Goal: Information Seeking & Learning: Learn about a topic

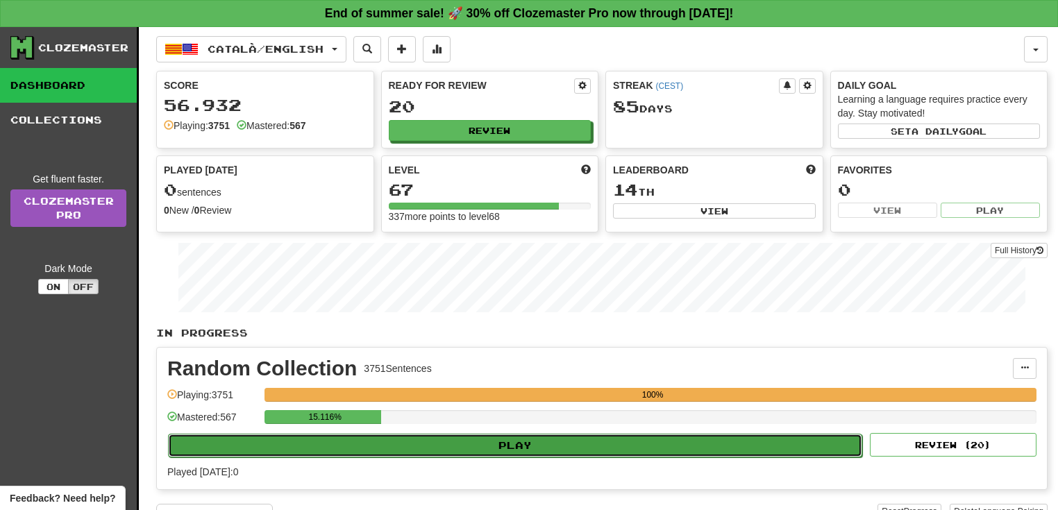
click at [369, 446] on button "Play" at bounding box center [515, 446] width 694 height 24
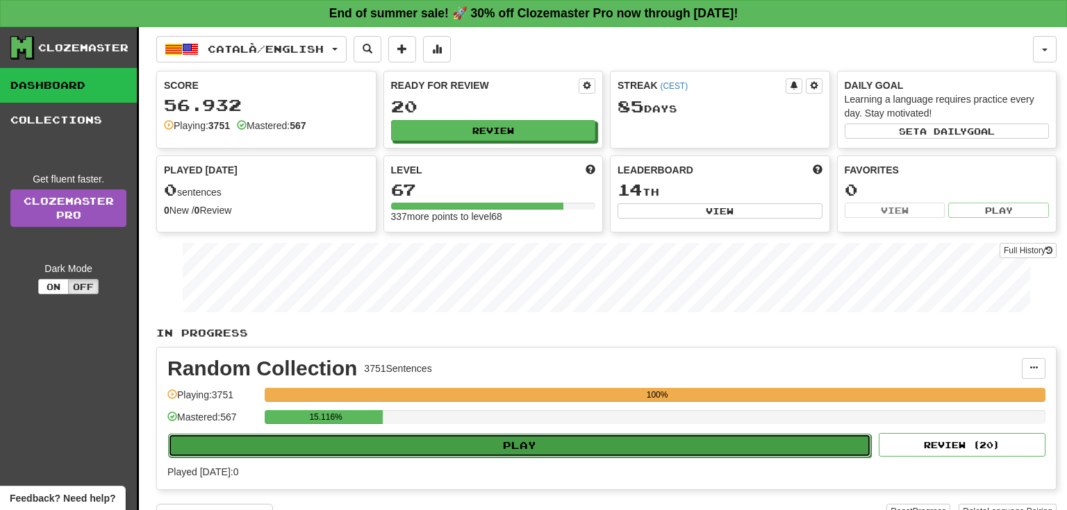
select select "**"
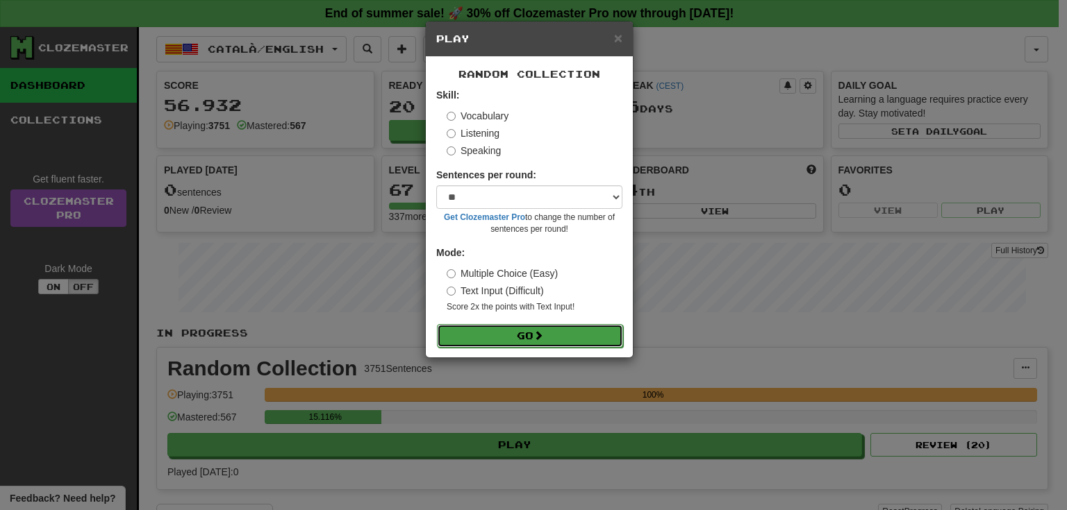
click at [517, 330] on button "Go" at bounding box center [530, 336] width 186 height 24
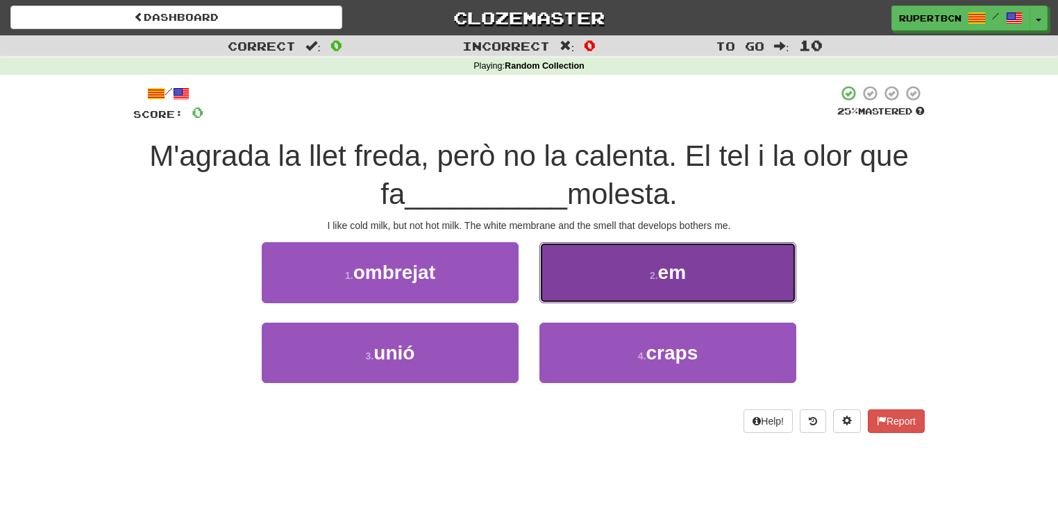
click at [684, 265] on span "em" at bounding box center [672, 273] width 28 height 22
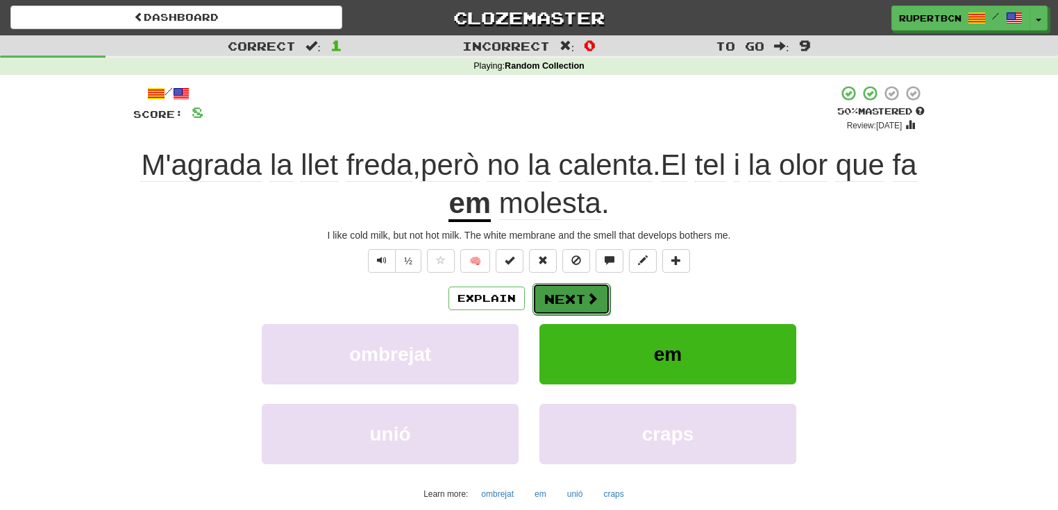
click at [567, 297] on button "Next" at bounding box center [572, 299] width 78 height 32
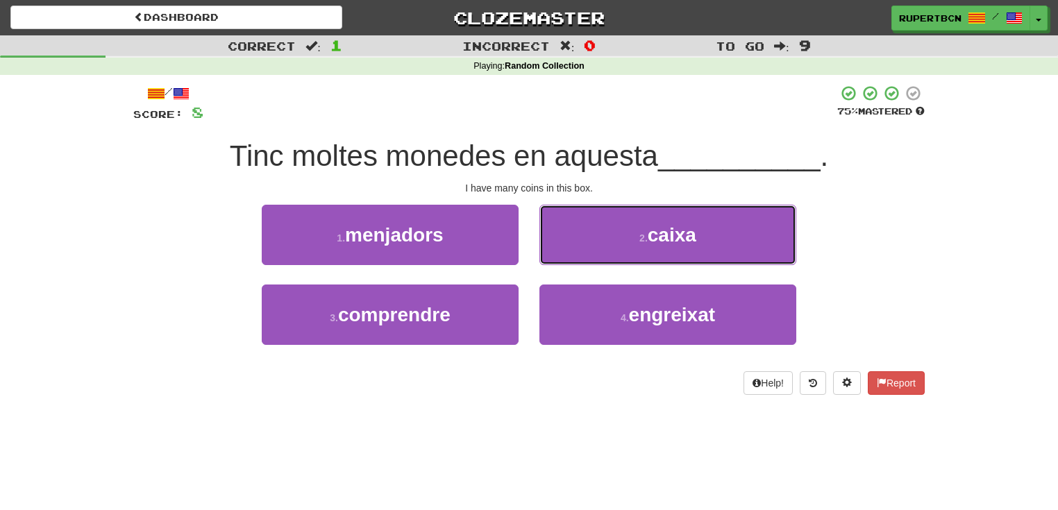
drag, startPoint x: 737, startPoint y: 234, endPoint x: 731, endPoint y: 239, distance: 7.9
click at [737, 234] on button "2 . caixa" at bounding box center [668, 235] width 257 height 60
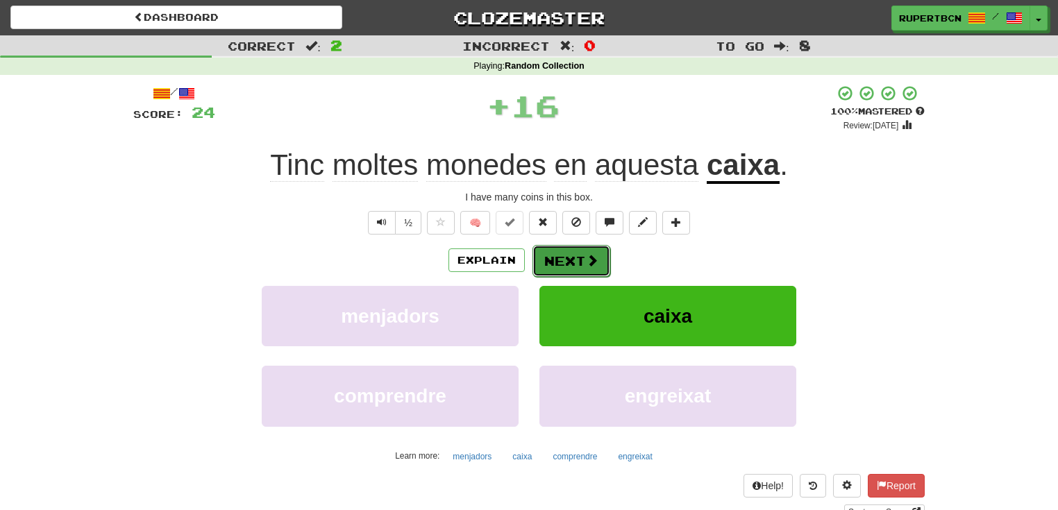
click at [583, 263] on button "Next" at bounding box center [572, 261] width 78 height 32
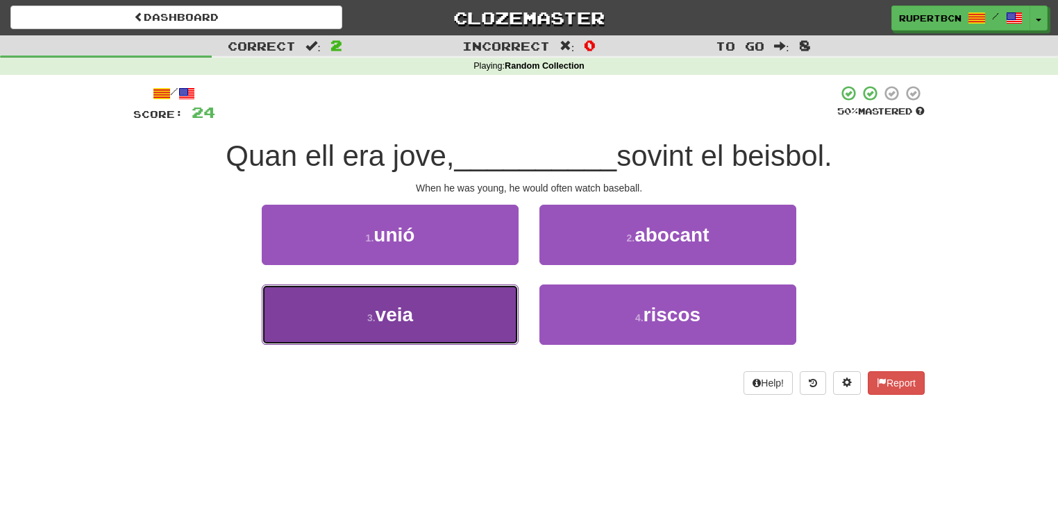
click at [356, 308] on button "3 . veia" at bounding box center [390, 315] width 257 height 60
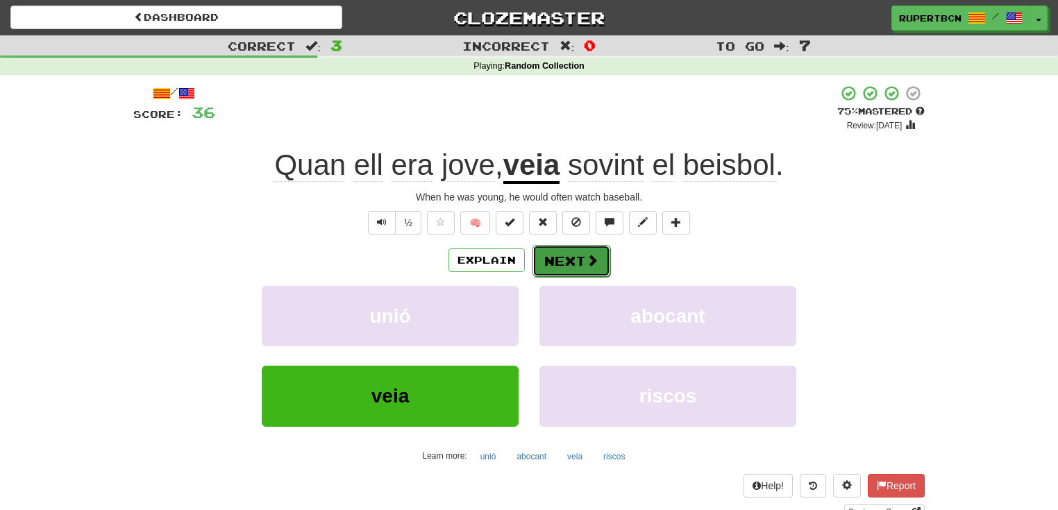
click at [571, 256] on button "Next" at bounding box center [572, 261] width 78 height 32
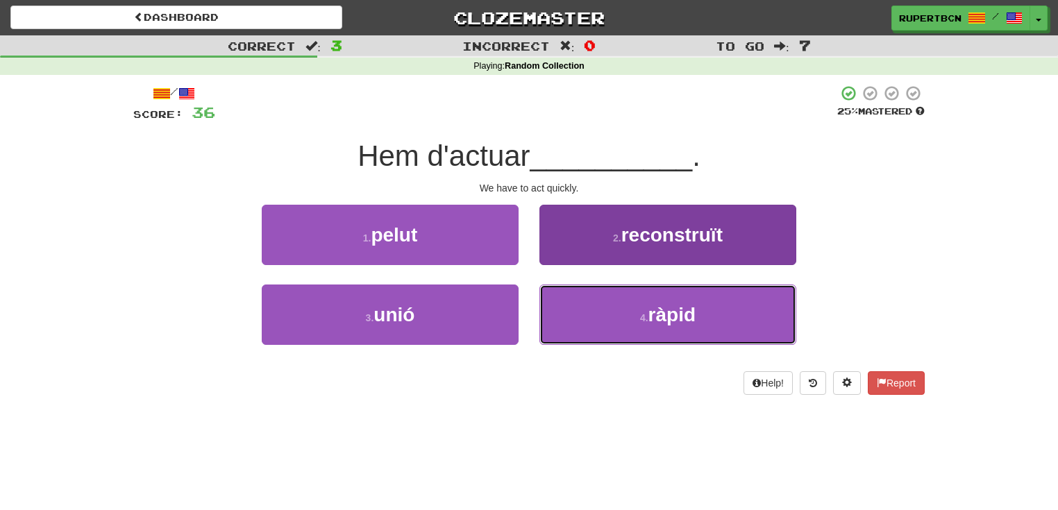
click at [682, 324] on span "ràpid" at bounding box center [672, 315] width 47 height 22
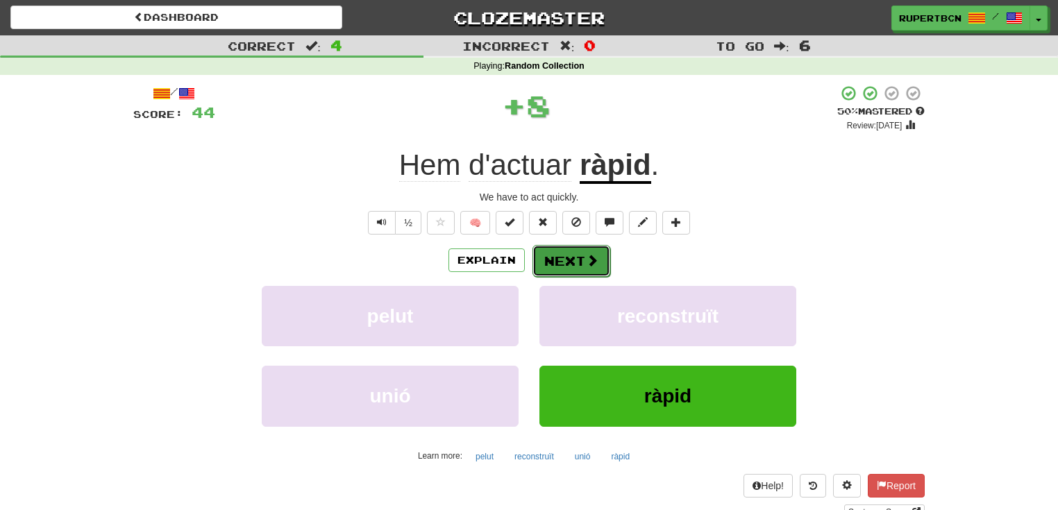
click at [558, 258] on button "Next" at bounding box center [572, 261] width 78 height 32
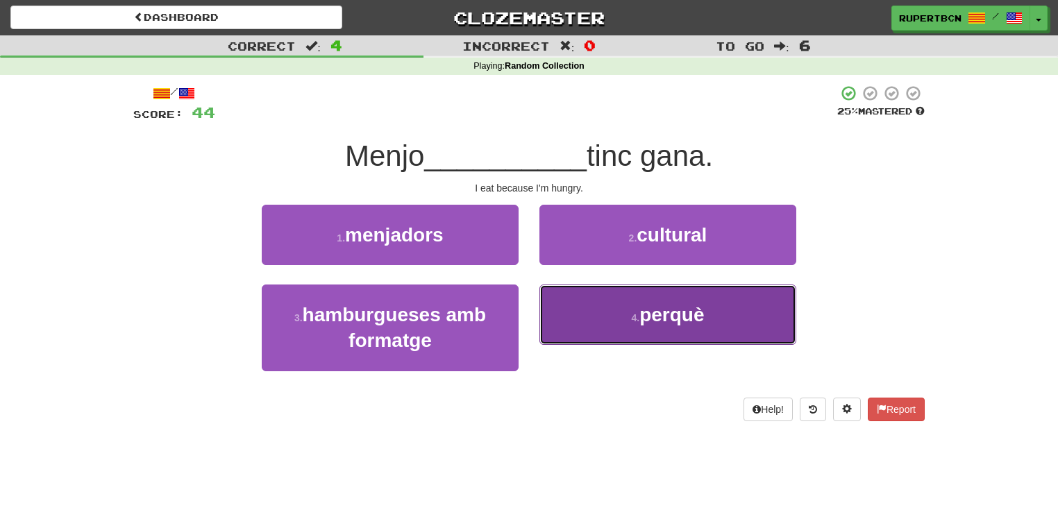
click at [723, 323] on button "4 . perquè" at bounding box center [668, 315] width 257 height 60
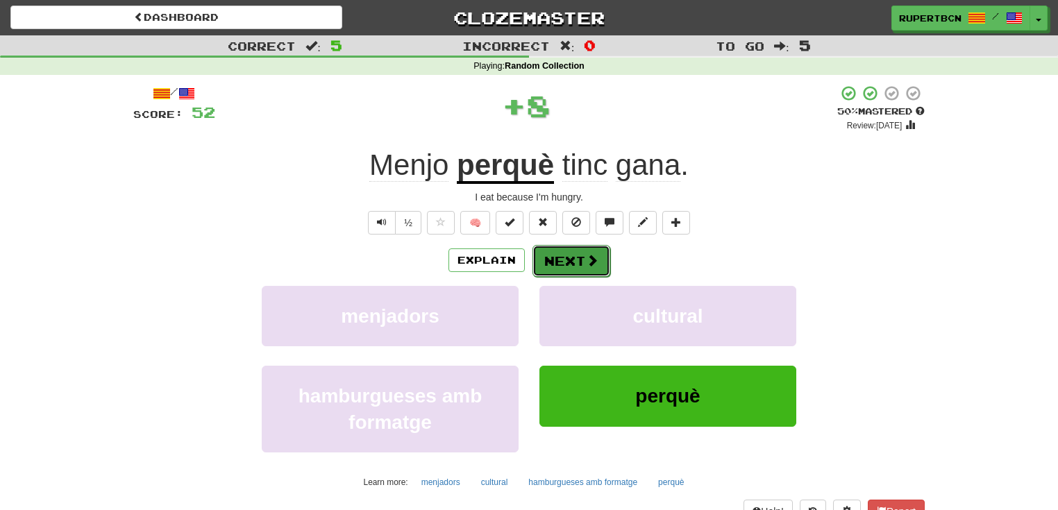
click at [558, 264] on button "Next" at bounding box center [572, 261] width 78 height 32
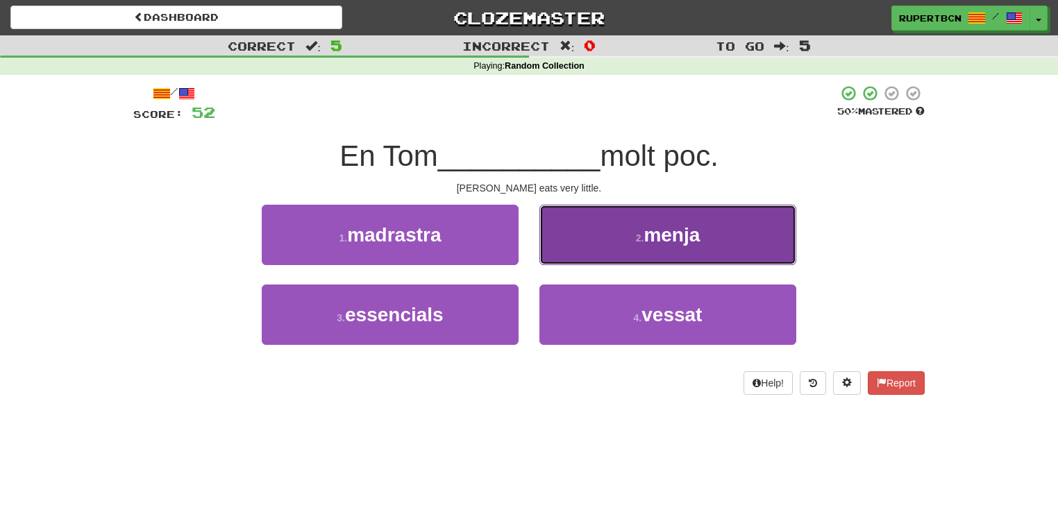
click at [714, 262] on button "2 . menja" at bounding box center [668, 235] width 257 height 60
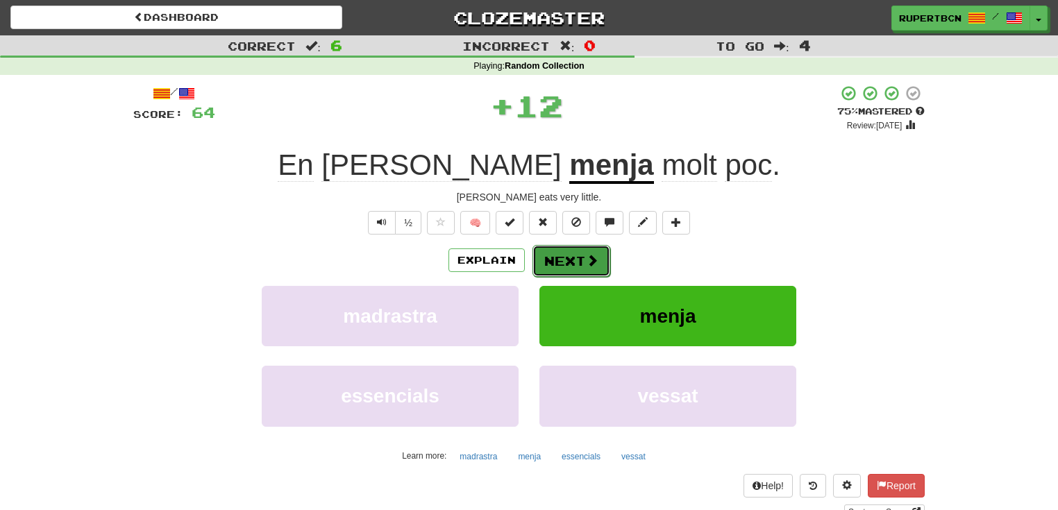
click at [568, 264] on button "Next" at bounding box center [572, 261] width 78 height 32
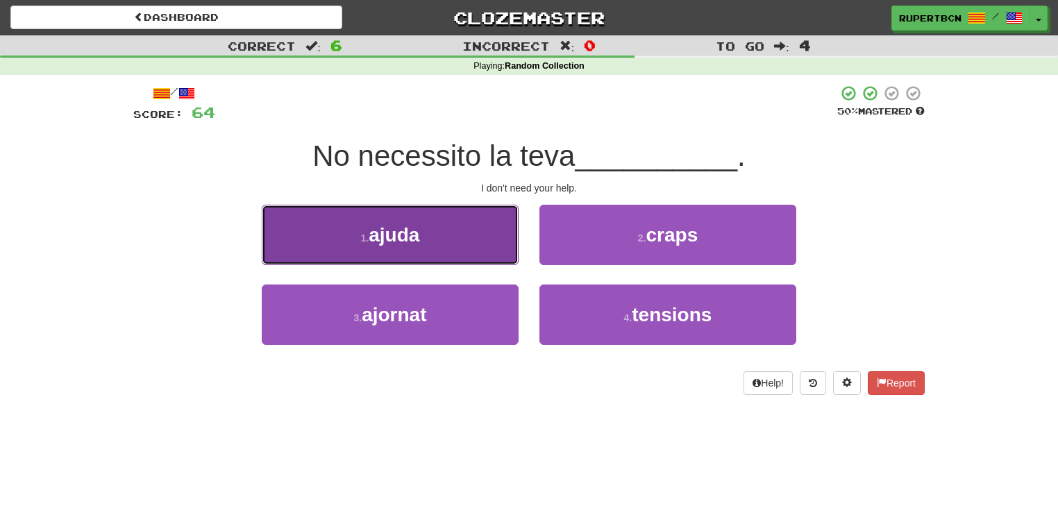
click at [457, 238] on button "1 . ajuda" at bounding box center [390, 235] width 257 height 60
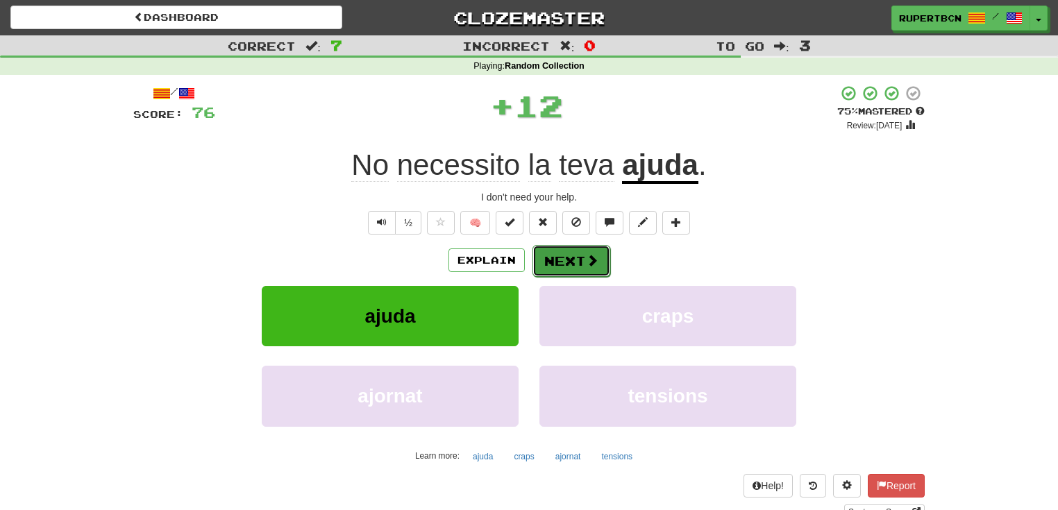
click at [569, 254] on button "Next" at bounding box center [572, 261] width 78 height 32
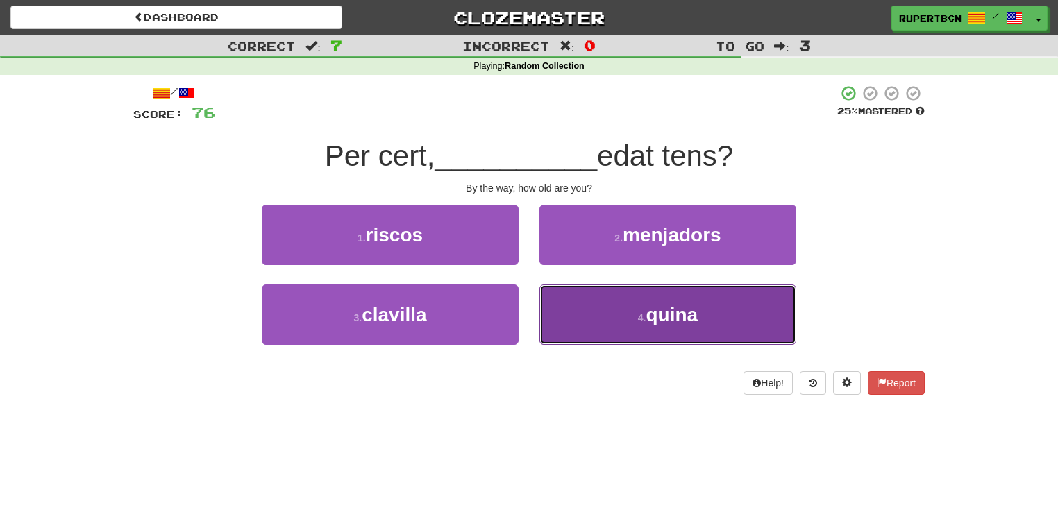
click at [628, 319] on button "4 . quina" at bounding box center [668, 315] width 257 height 60
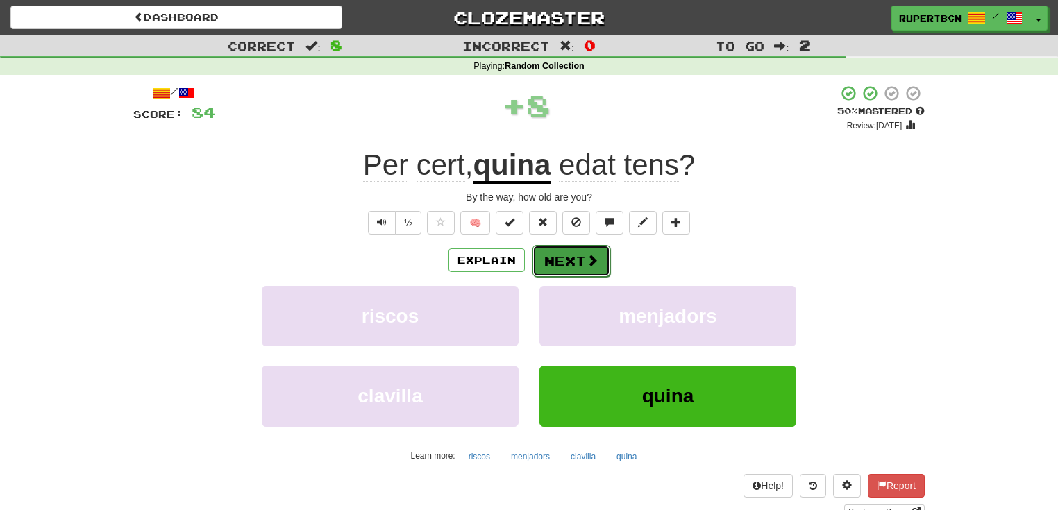
click at [551, 260] on button "Next" at bounding box center [572, 261] width 78 height 32
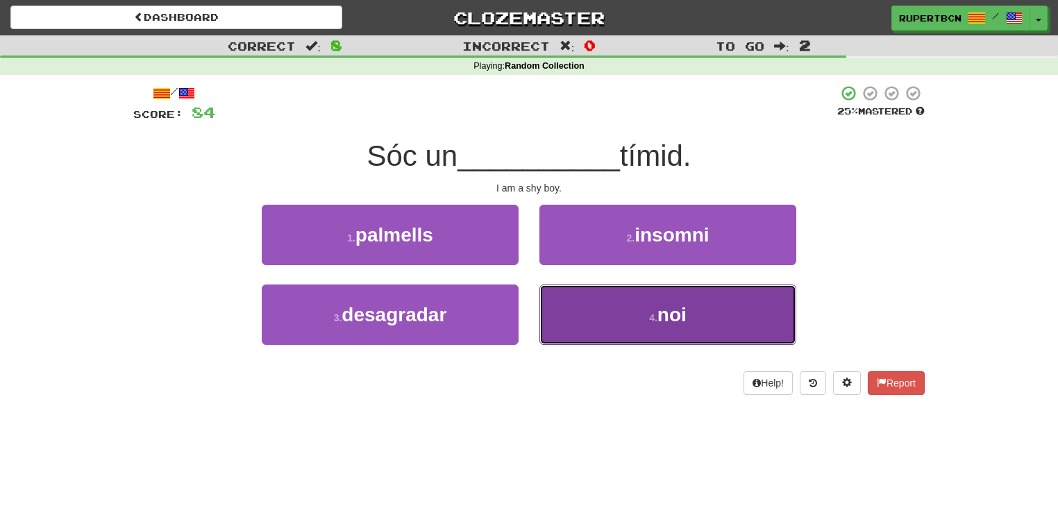
click at [663, 312] on span "noi" at bounding box center [672, 315] width 29 height 22
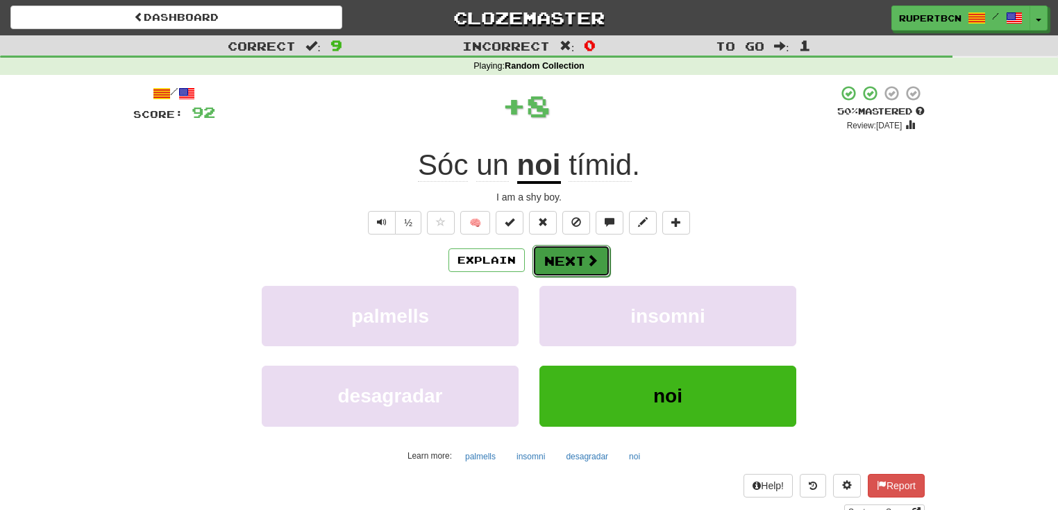
click at [597, 267] on button "Next" at bounding box center [572, 261] width 78 height 32
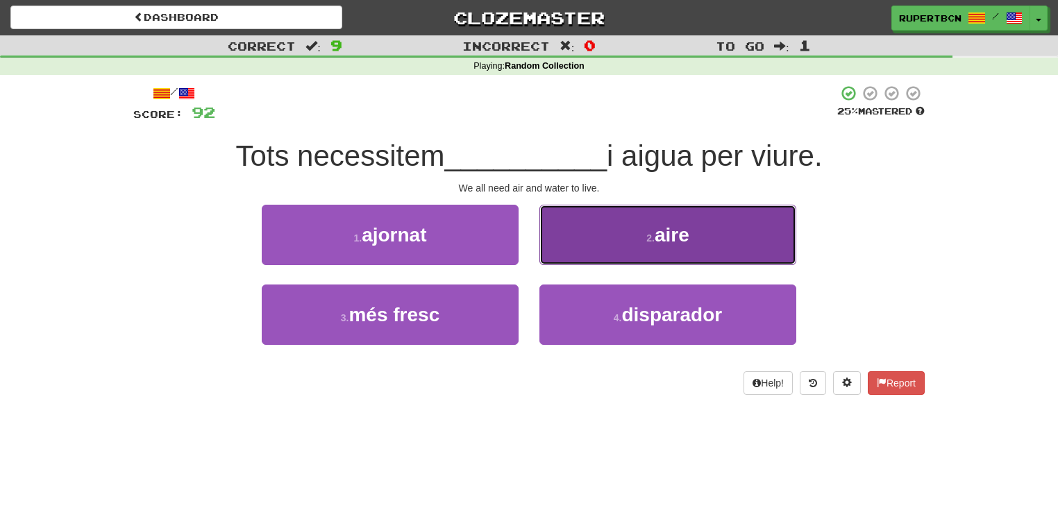
click at [740, 233] on button "2 . aire" at bounding box center [668, 235] width 257 height 60
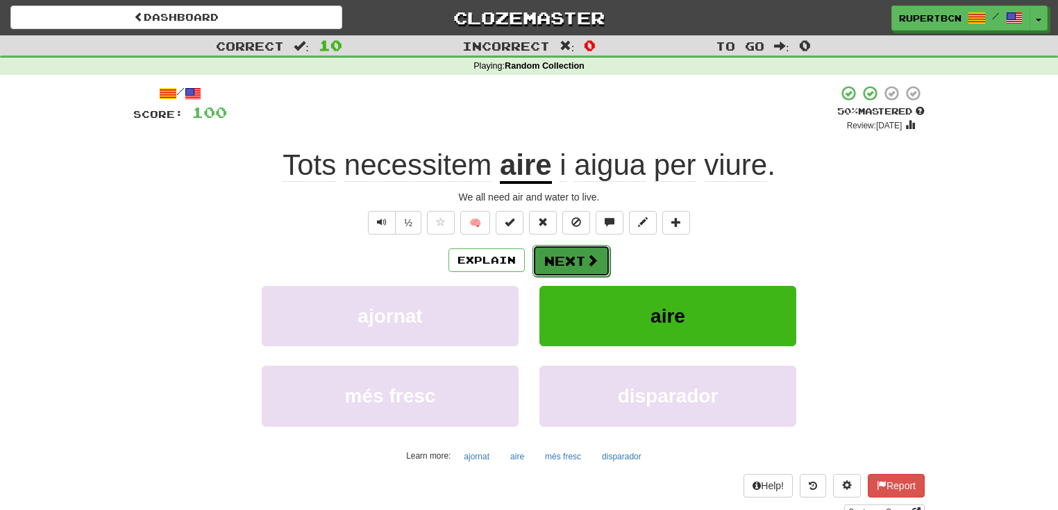
click at [590, 265] on span at bounding box center [592, 260] width 12 height 12
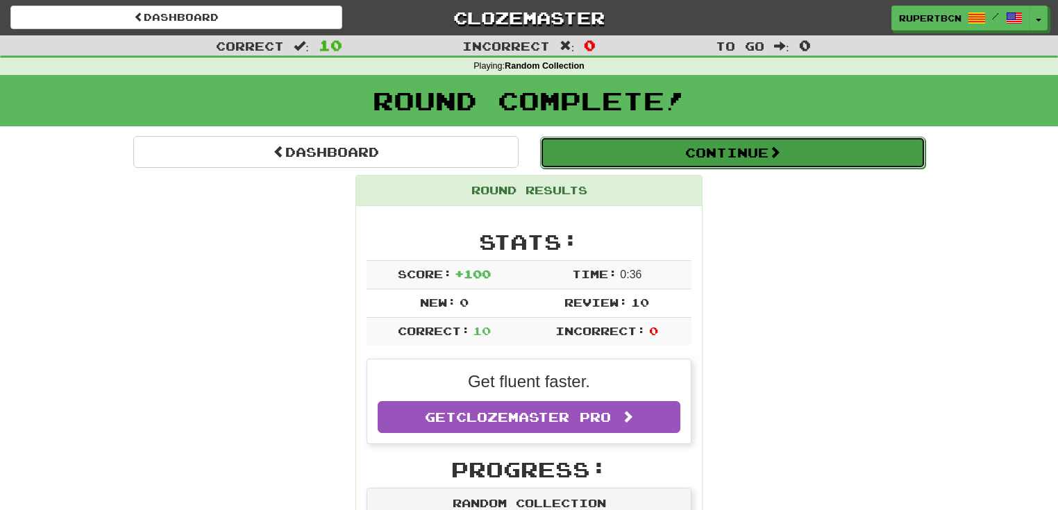
click at [775, 155] on span at bounding box center [775, 152] width 12 height 12
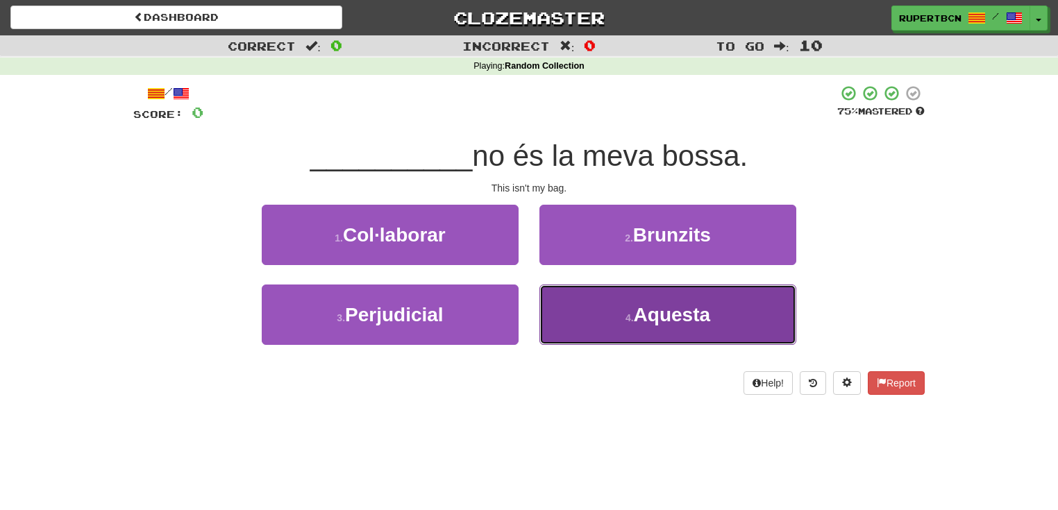
click at [649, 317] on span "Aquesta" at bounding box center [672, 315] width 76 height 22
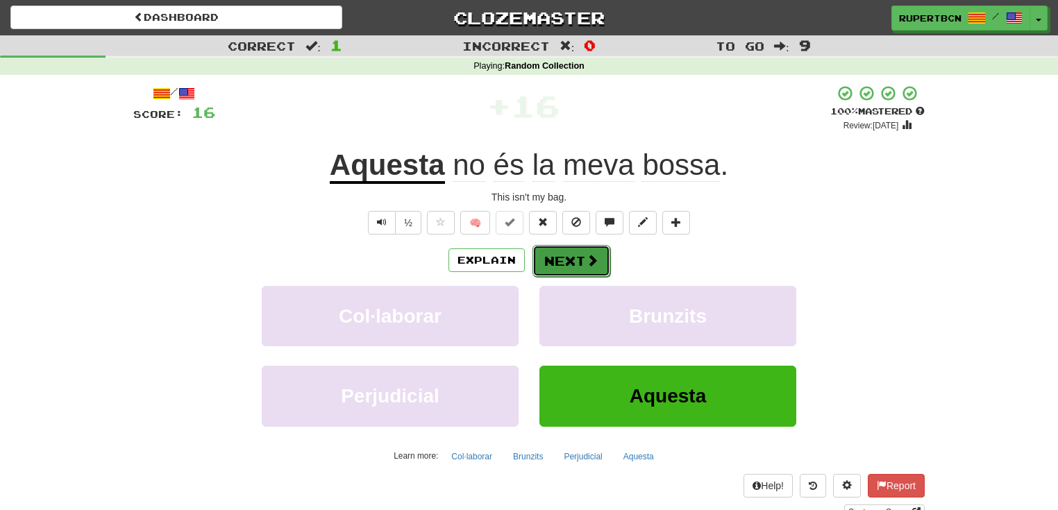
click at [566, 258] on button "Next" at bounding box center [572, 261] width 78 height 32
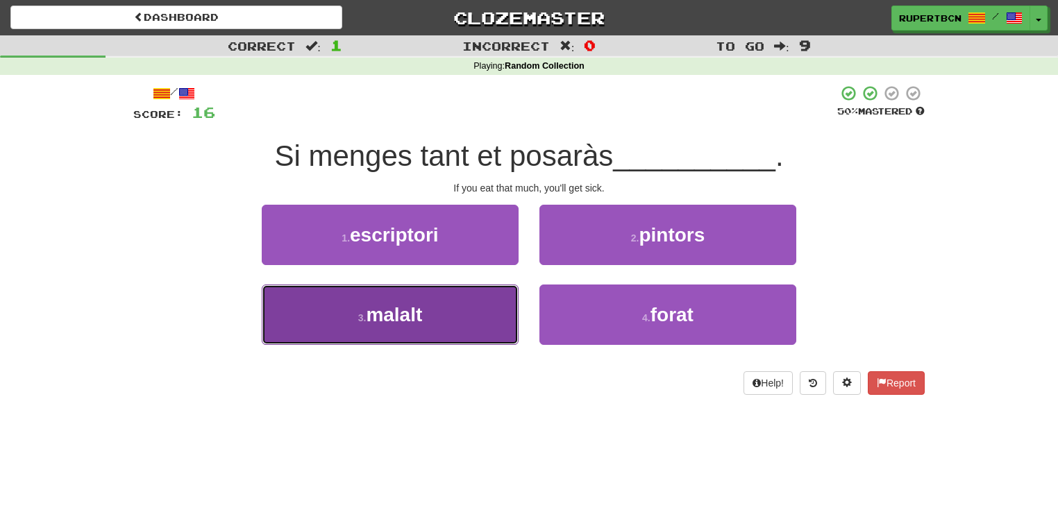
click at [406, 311] on span "malalt" at bounding box center [394, 315] width 56 height 22
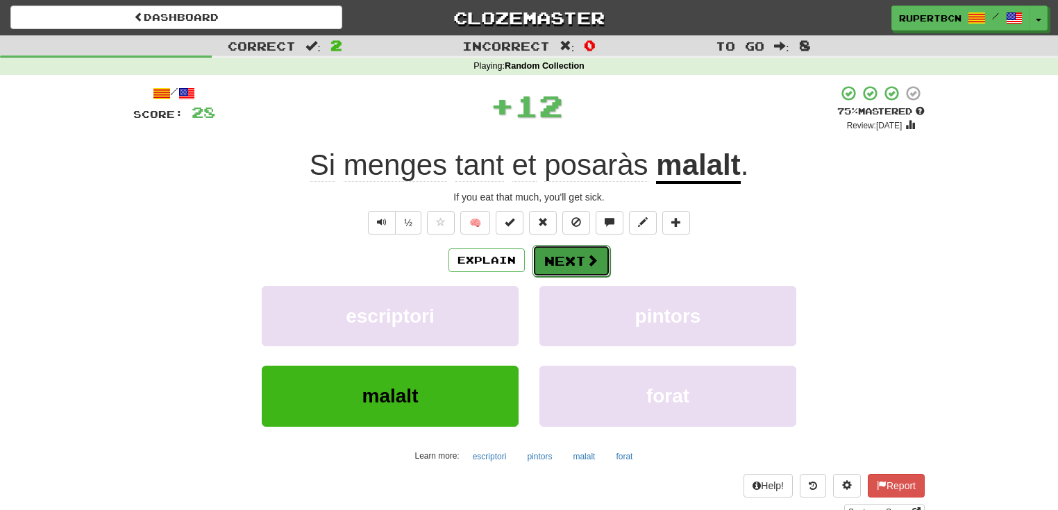
click at [569, 253] on button "Next" at bounding box center [572, 261] width 78 height 32
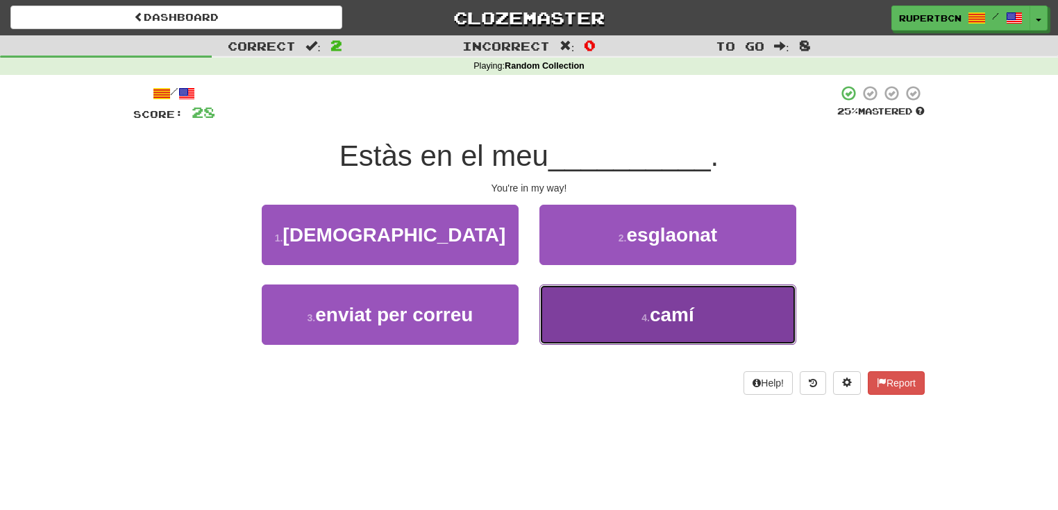
click at [648, 319] on small "4 ." at bounding box center [646, 317] width 8 height 11
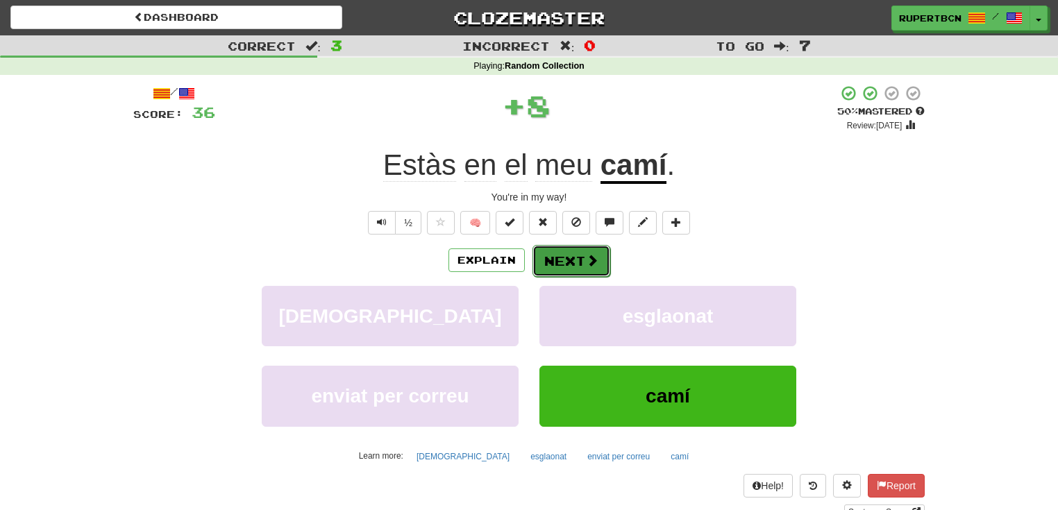
click at [569, 258] on button "Next" at bounding box center [572, 261] width 78 height 32
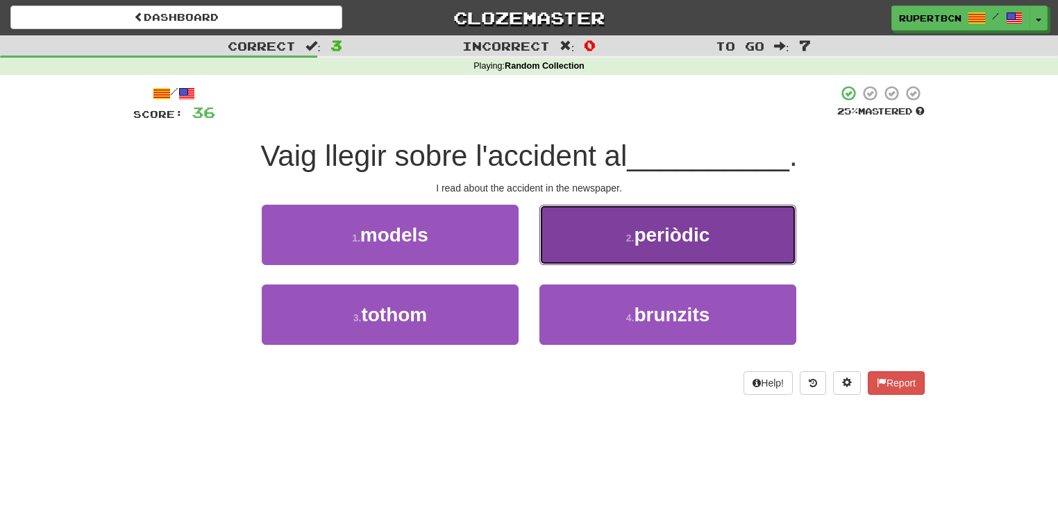
click at [634, 247] on button "2 . periòdic" at bounding box center [668, 235] width 257 height 60
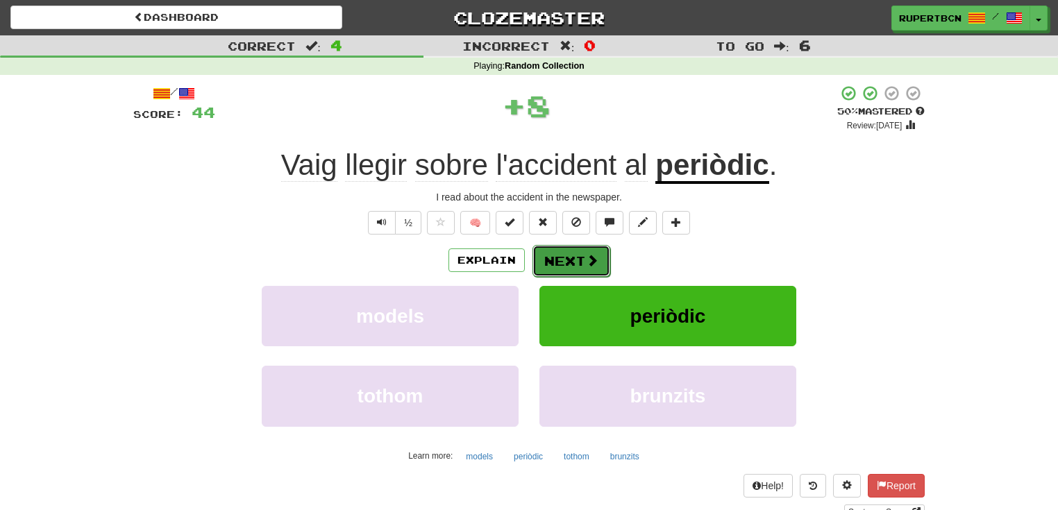
click at [571, 260] on button "Next" at bounding box center [572, 261] width 78 height 32
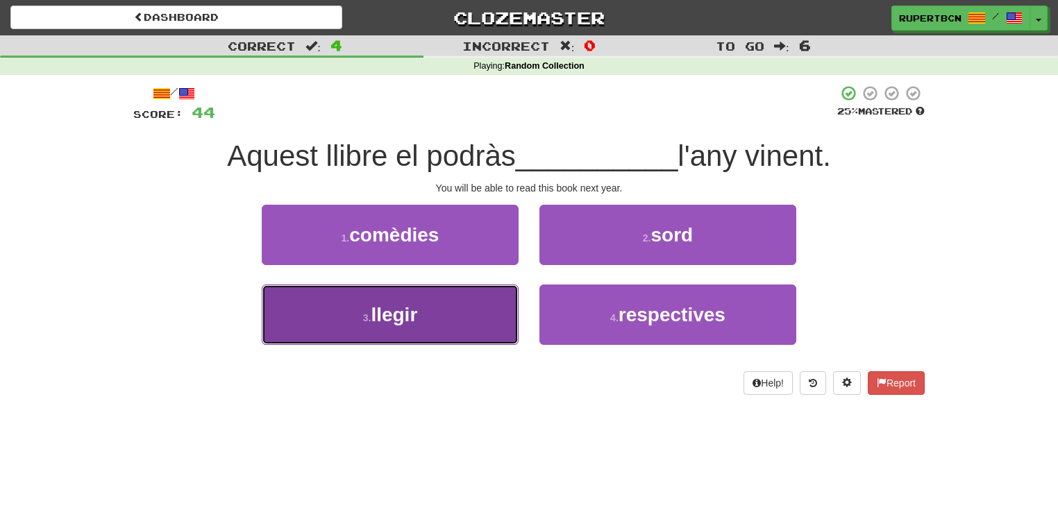
click at [385, 306] on span "llegir" at bounding box center [394, 315] width 47 height 22
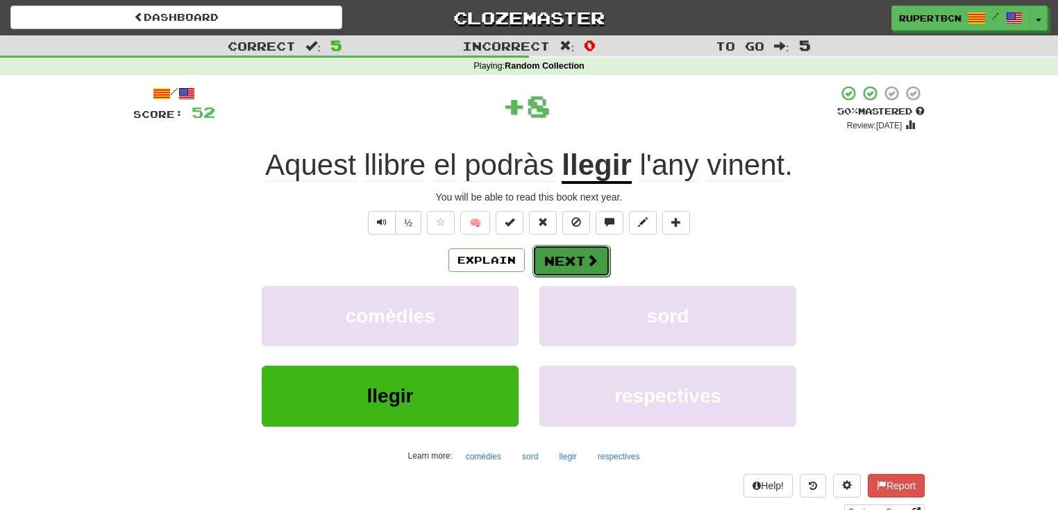
click at [580, 262] on button "Next" at bounding box center [572, 261] width 78 height 32
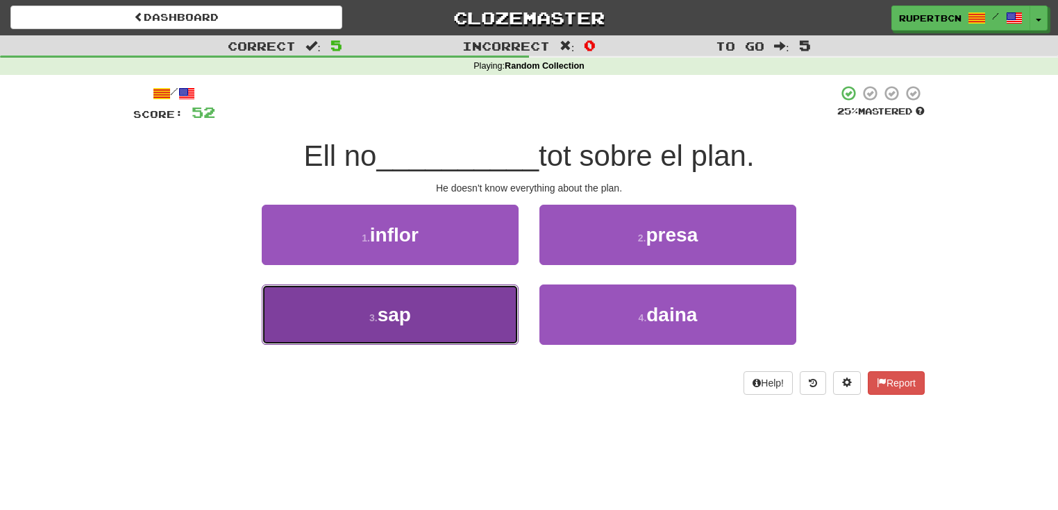
click at [418, 324] on button "3 . sap" at bounding box center [390, 315] width 257 height 60
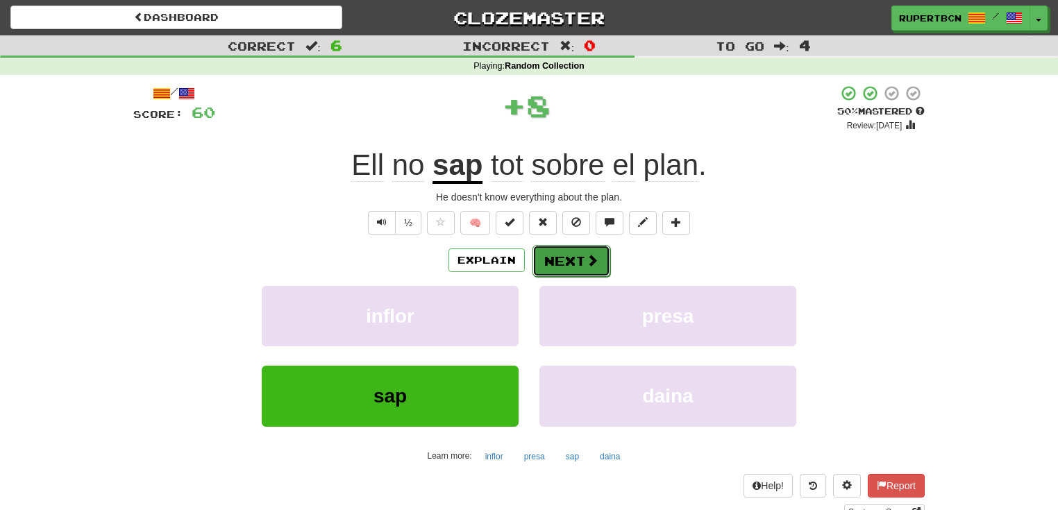
click at [572, 259] on button "Next" at bounding box center [572, 261] width 78 height 32
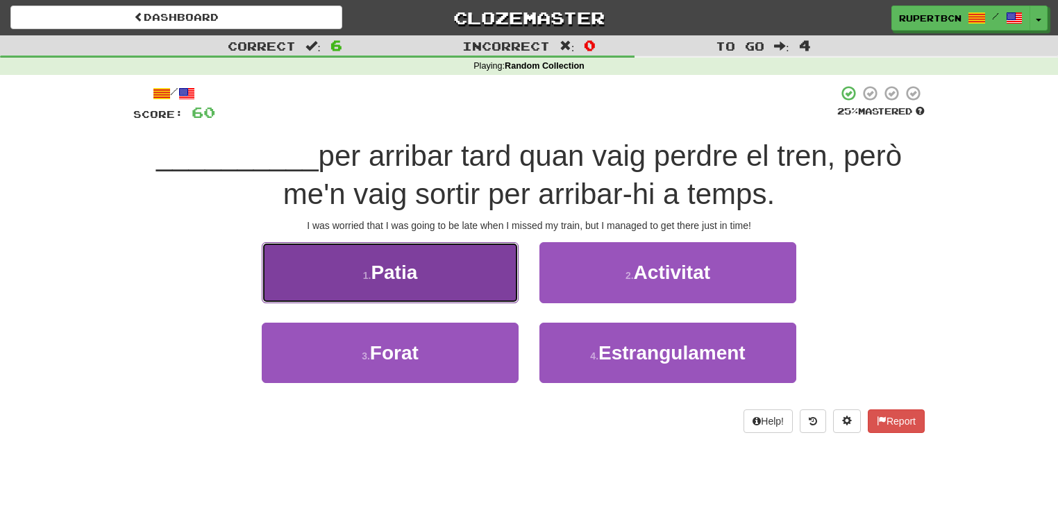
click at [497, 283] on button "1 . Patia" at bounding box center [390, 272] width 257 height 60
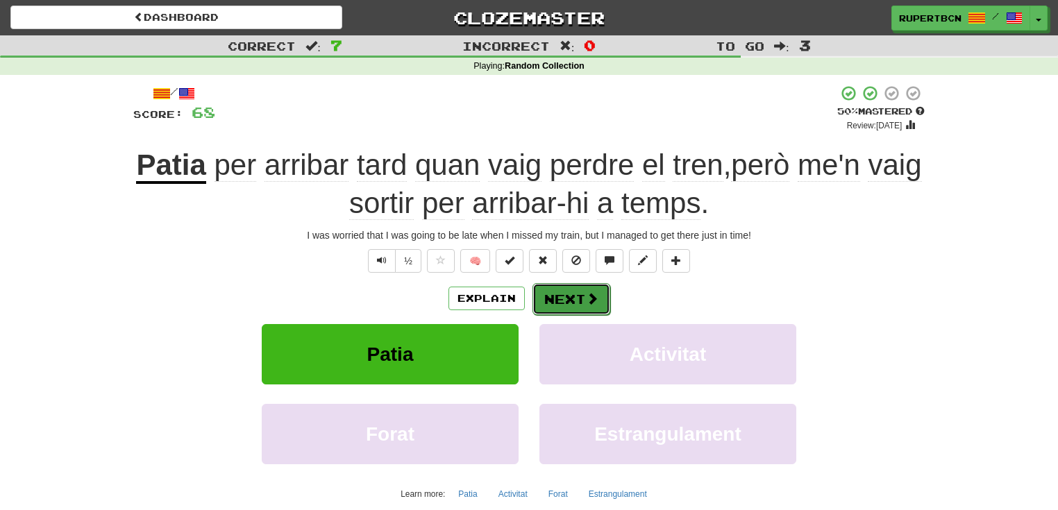
click at [565, 301] on button "Next" at bounding box center [572, 299] width 78 height 32
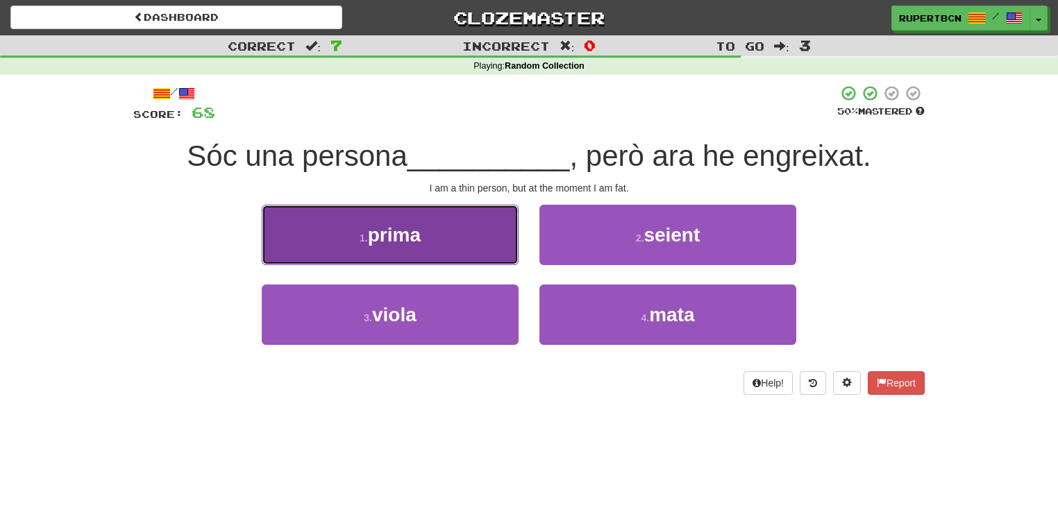
click at [453, 253] on button "1 . prima" at bounding box center [390, 235] width 257 height 60
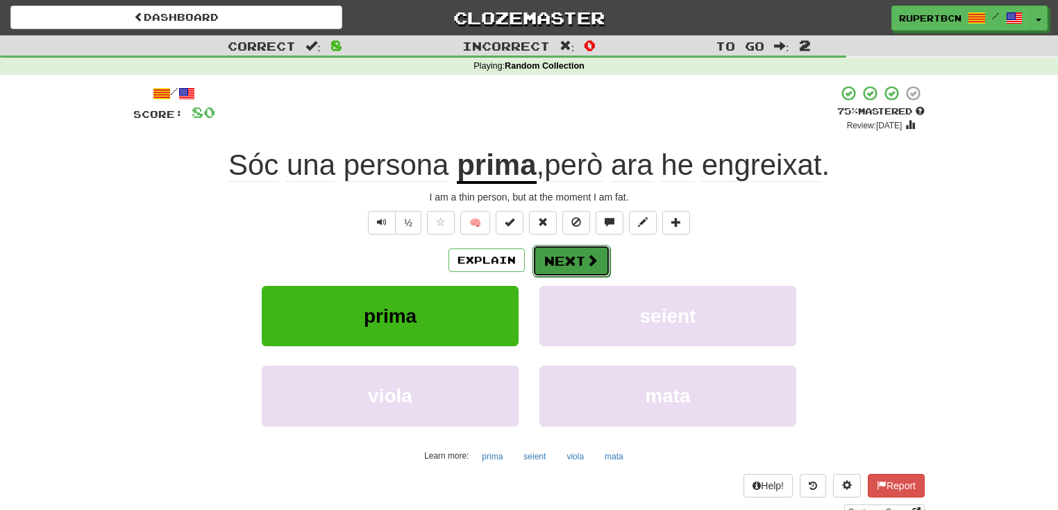
click at [579, 259] on button "Next" at bounding box center [572, 261] width 78 height 32
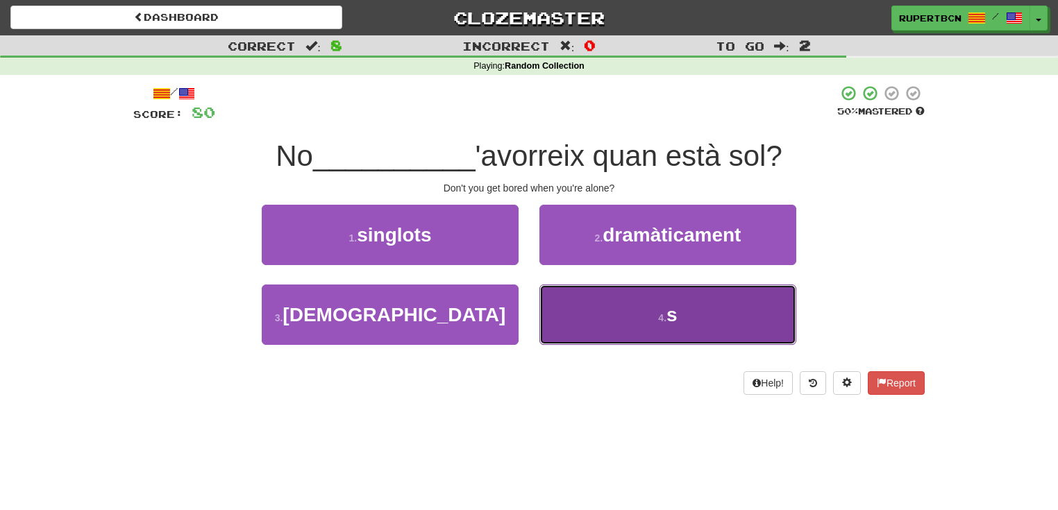
click at [648, 308] on button "4 . s" at bounding box center [668, 315] width 257 height 60
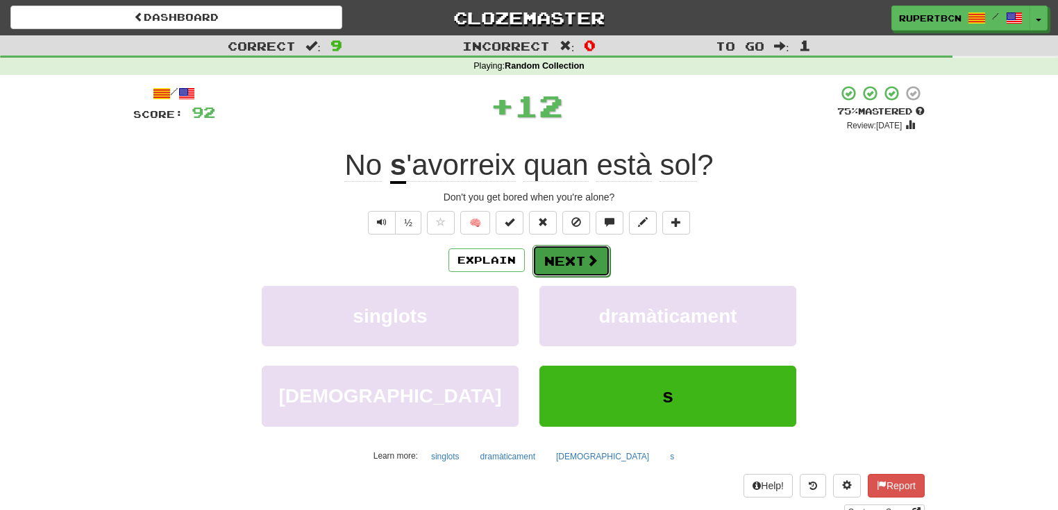
click at [573, 258] on button "Next" at bounding box center [572, 261] width 78 height 32
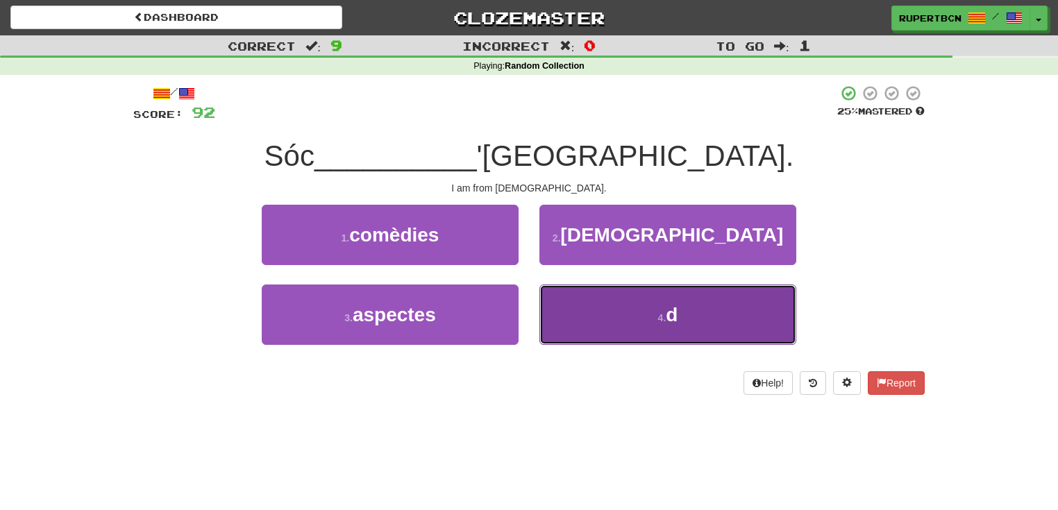
click at [661, 300] on button "4 . d" at bounding box center [668, 315] width 257 height 60
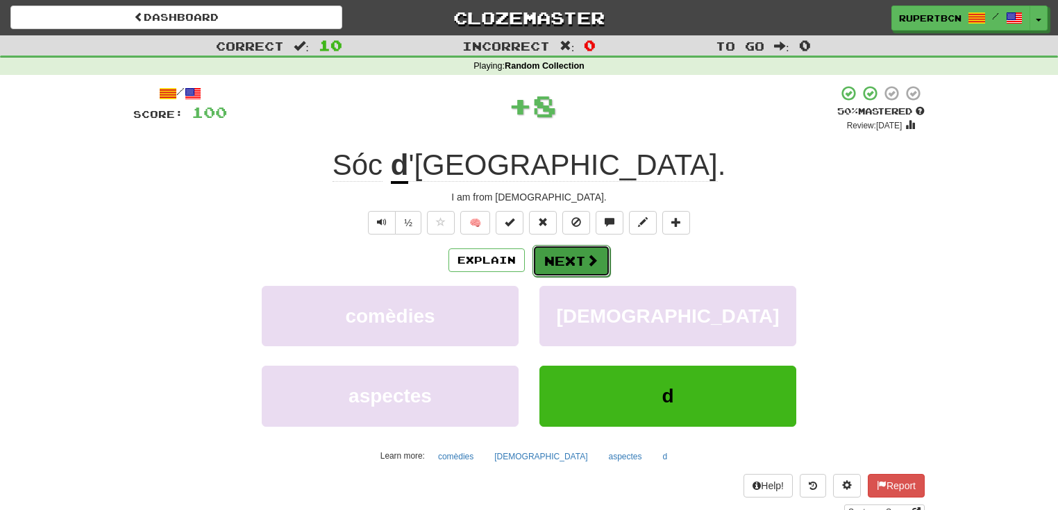
click at [567, 256] on button "Next" at bounding box center [572, 261] width 78 height 32
